Goal: Information Seeking & Learning: Compare options

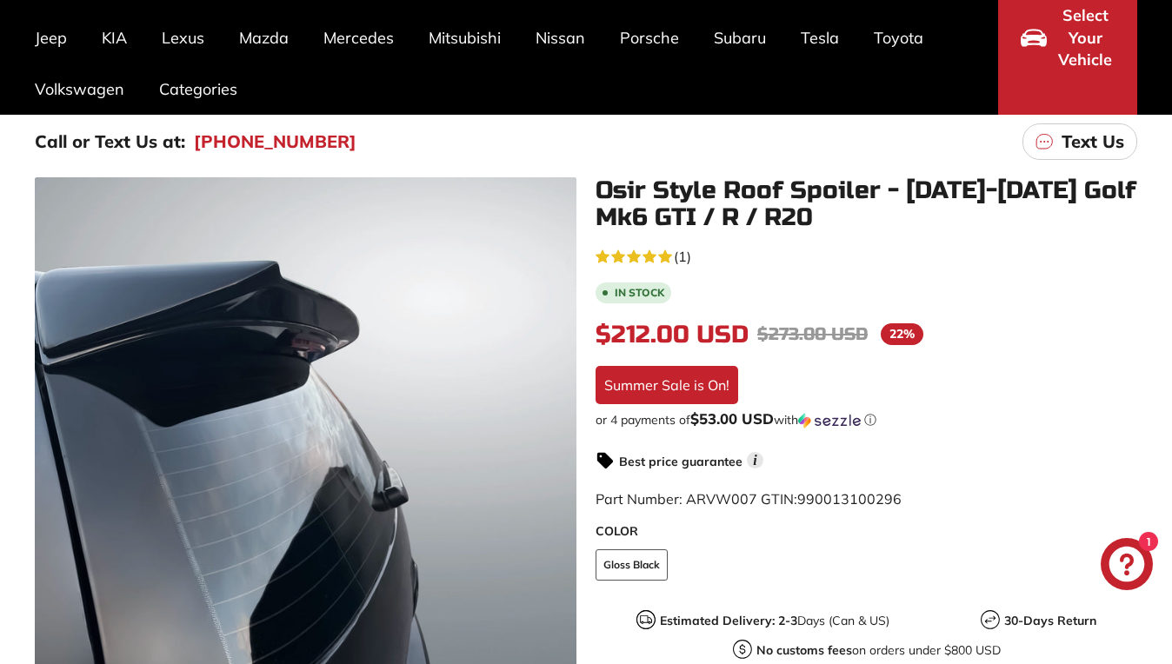
scroll to position [172, 0]
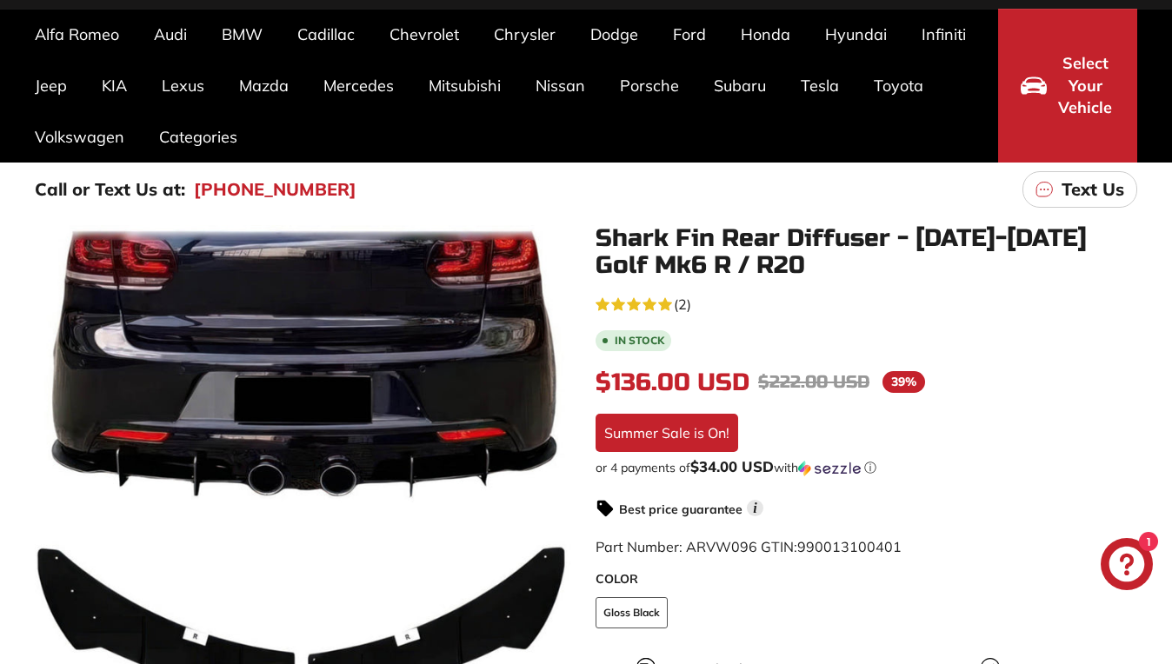
scroll to position [121, 0]
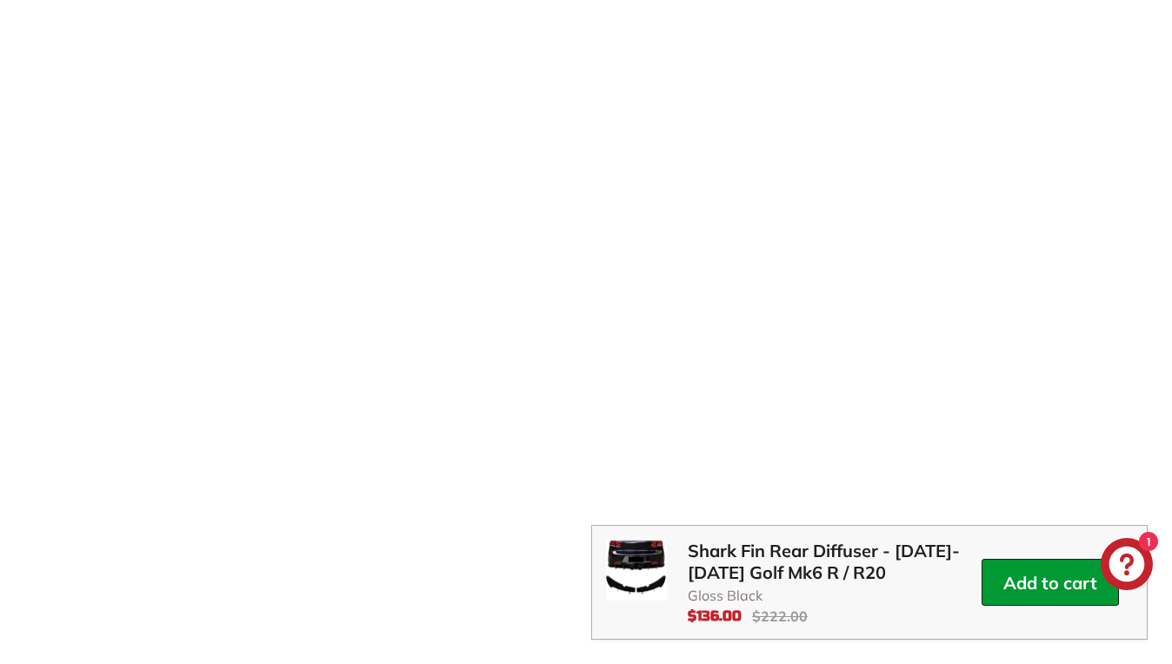
scroll to position [3019, 0]
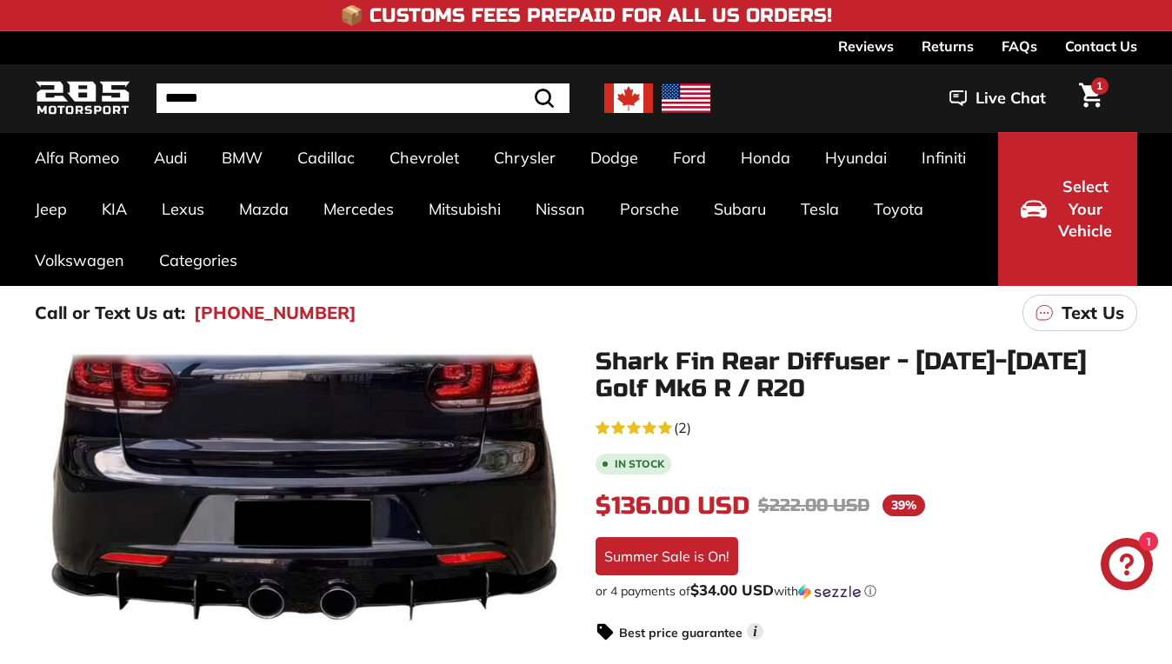
scroll to position [2476, 0]
